Goal: Task Accomplishment & Management: Use online tool/utility

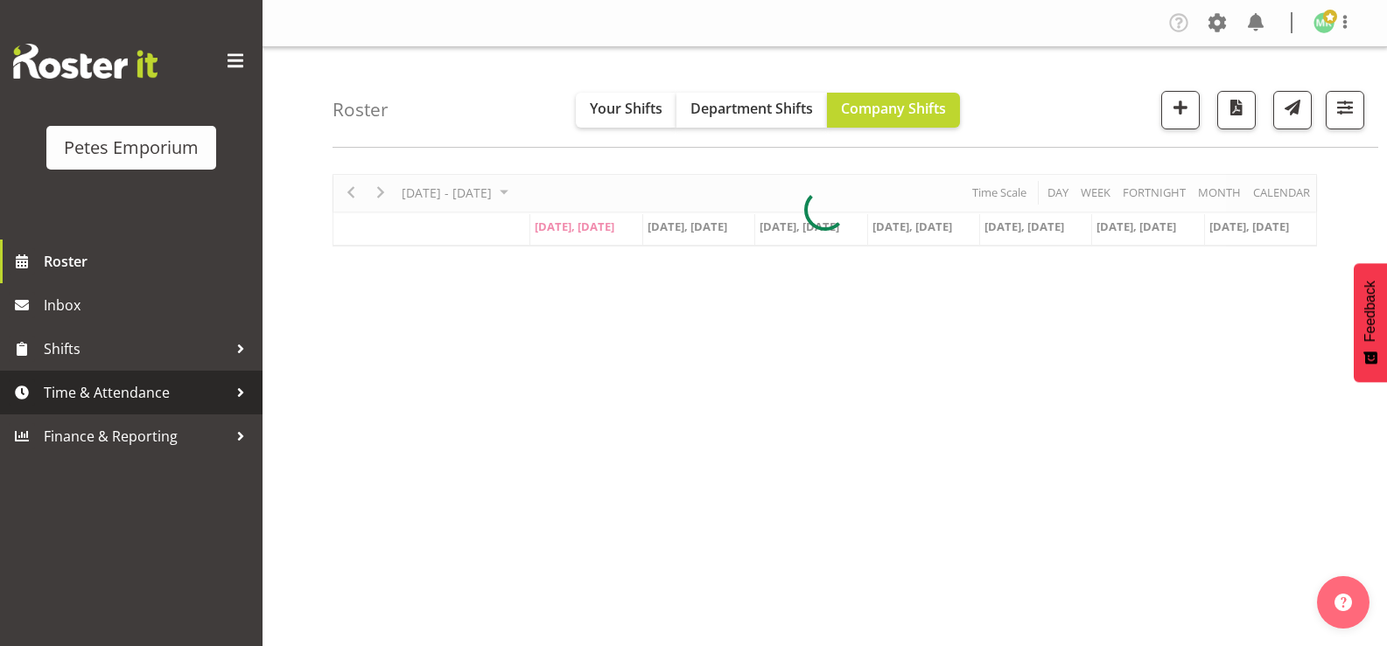
click at [180, 394] on span "Time & Attendance" at bounding box center [136, 393] width 184 height 26
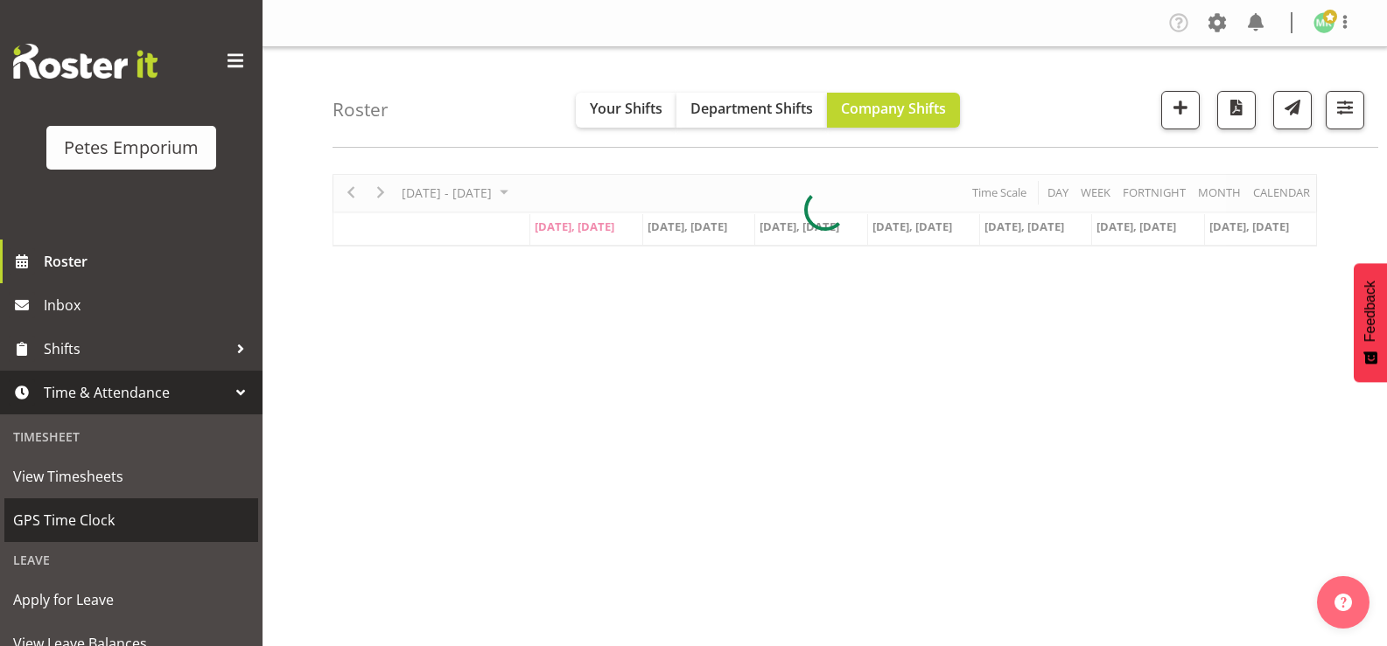
click at [157, 517] on span "GPS Time Clock" at bounding box center [131, 520] width 236 height 26
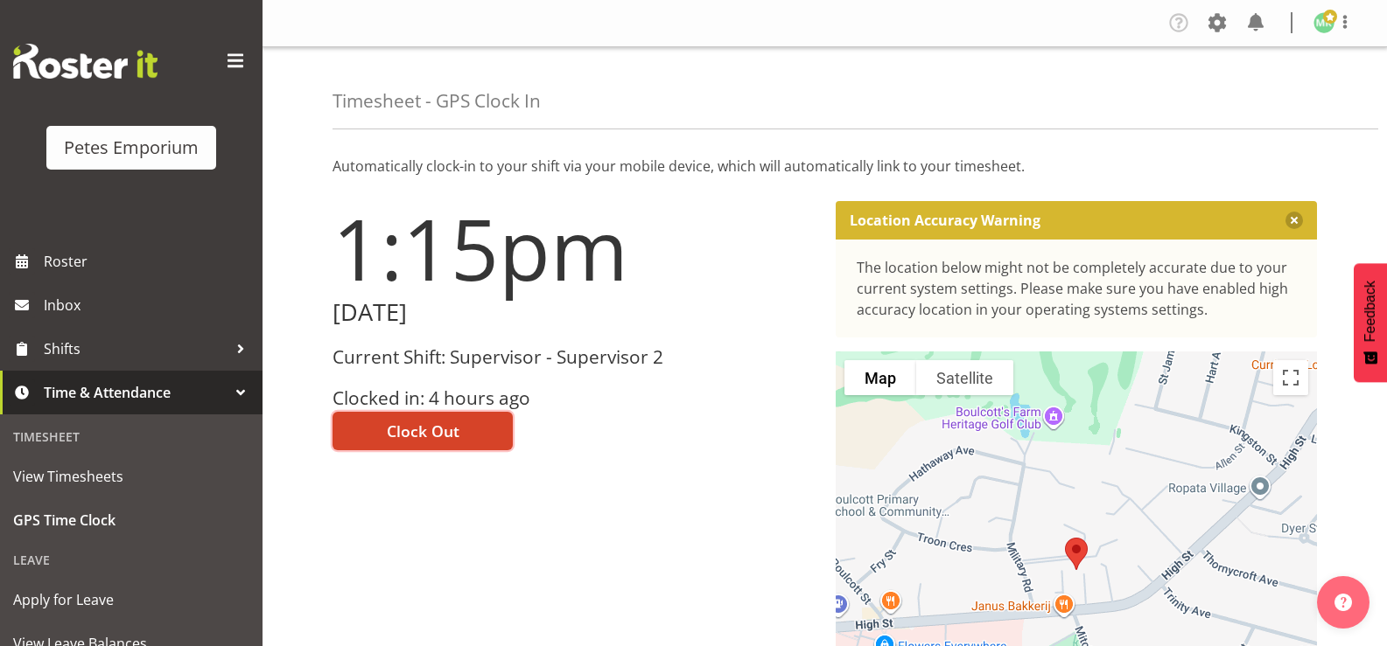
click at [370, 433] on button "Clock Out" at bounding box center [422, 431] width 180 height 38
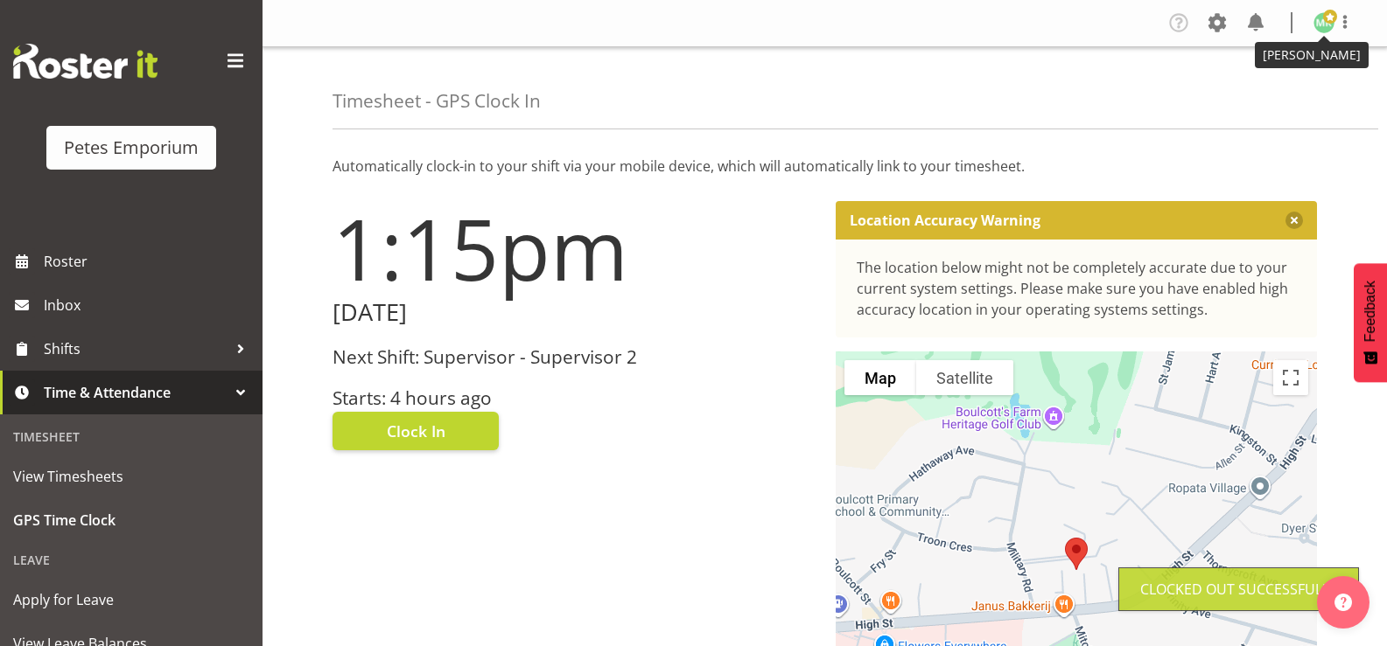
click at [1323, 28] on img at bounding box center [1323, 22] width 21 height 21
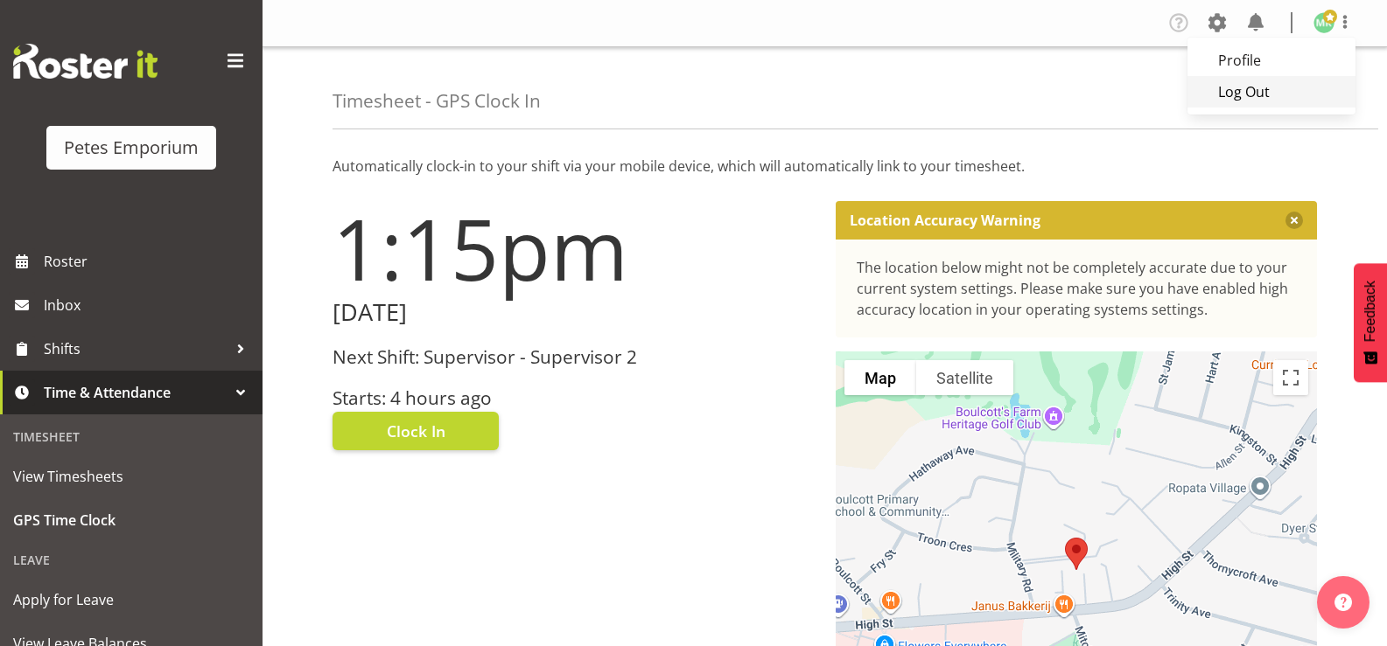
click at [1277, 87] on link "Log Out" at bounding box center [1271, 91] width 168 height 31
